Goal: Task Accomplishment & Management: Use online tool/utility

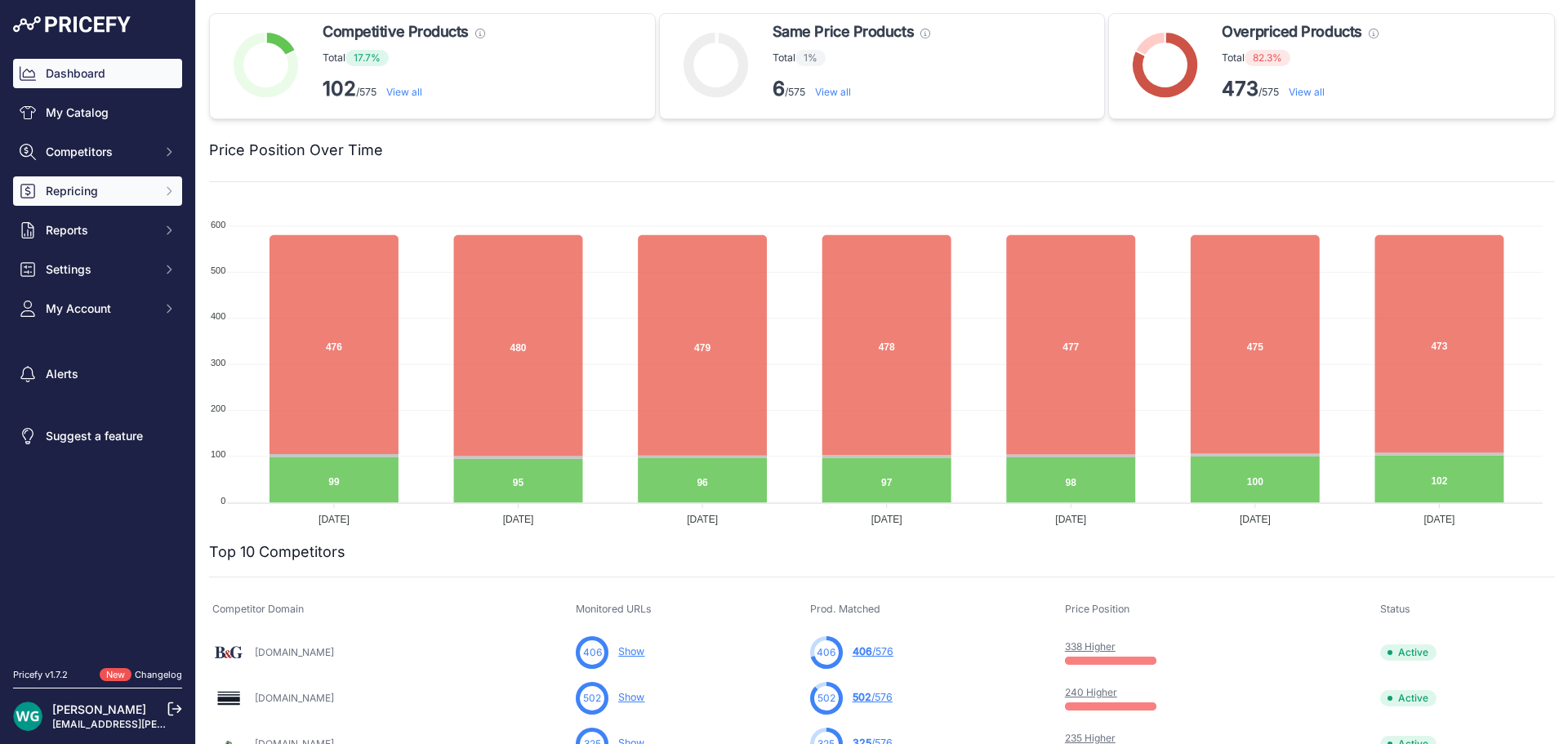
click at [112, 178] on button "Repricing" at bounding box center [97, 191] width 169 height 29
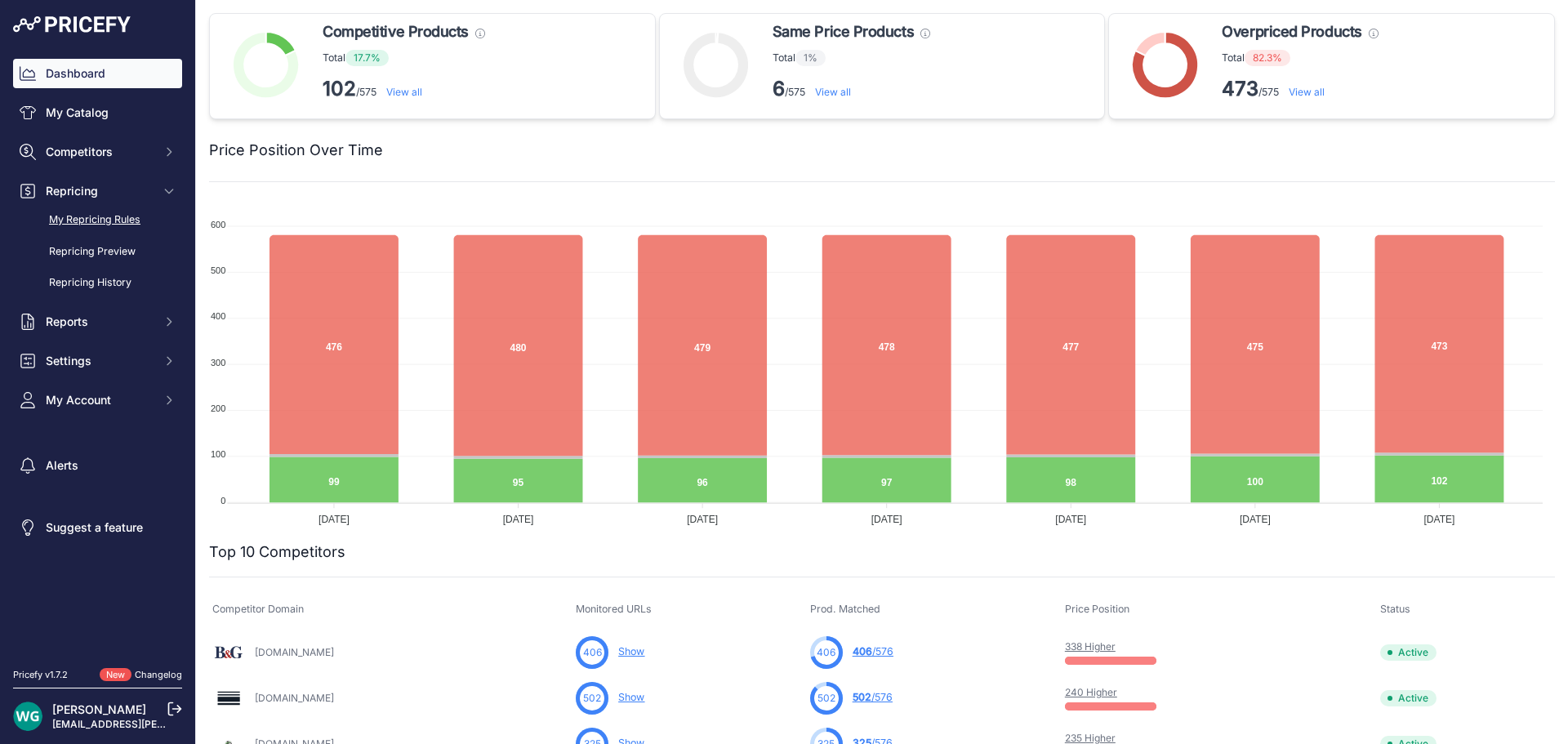
click at [113, 215] on link "My Repricing Rules" at bounding box center [97, 219] width 169 height 28
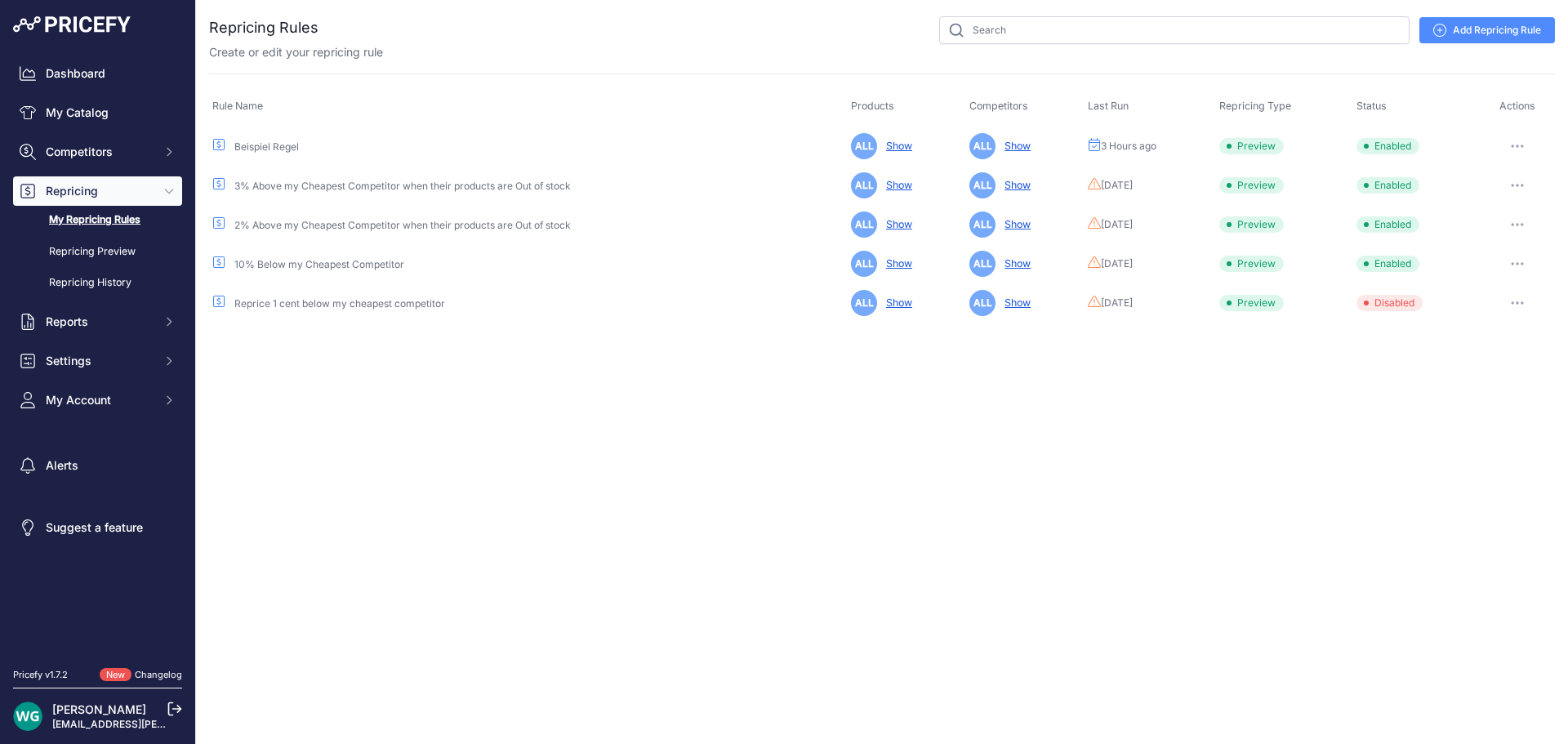
click at [1514, 143] on button "button" at bounding box center [1518, 146] width 33 height 23
click at [1490, 227] on button "Reprice Now" at bounding box center [1499, 232] width 105 height 26
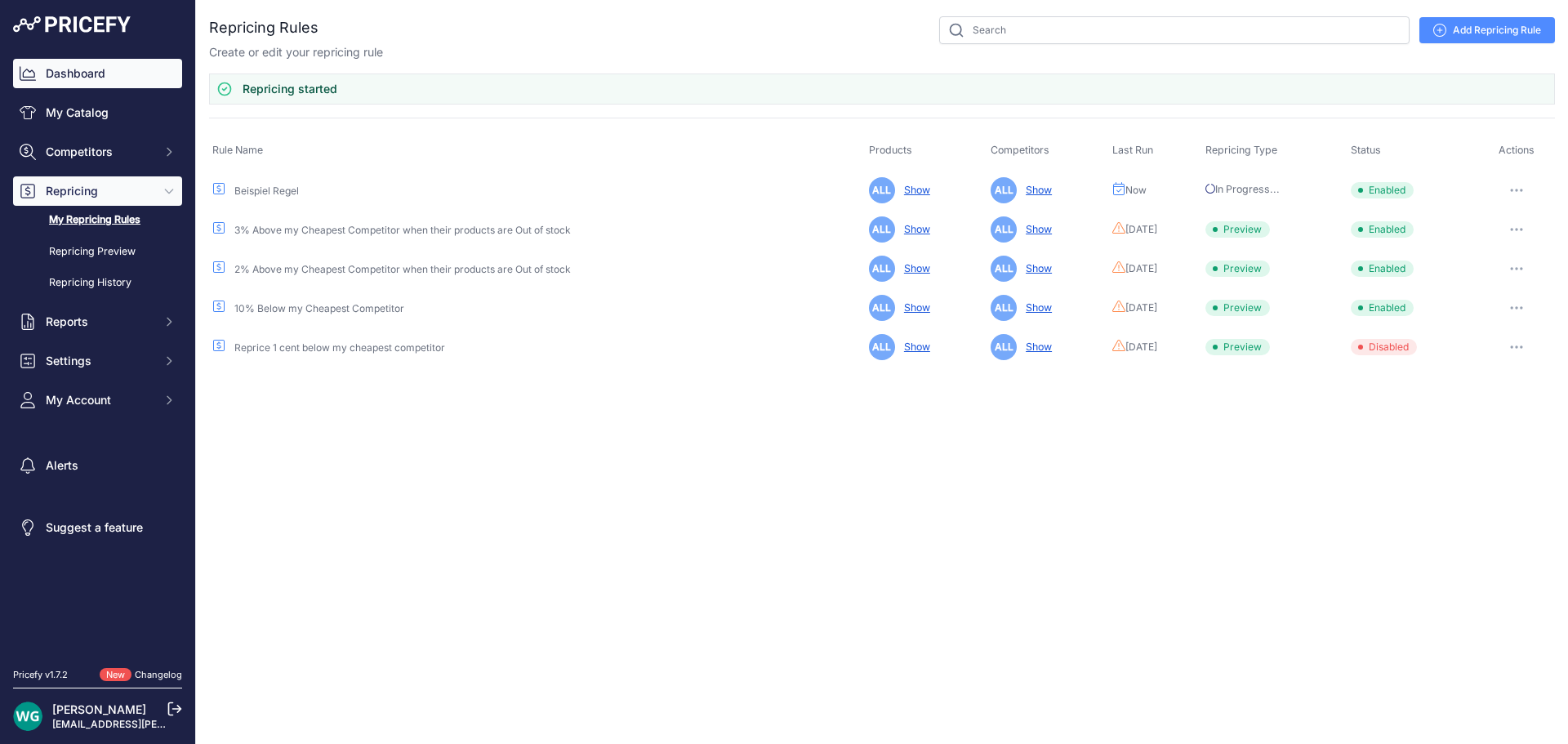
click at [71, 84] on link "Dashboard" at bounding box center [97, 73] width 169 height 29
